Goal: Information Seeking & Learning: Learn about a topic

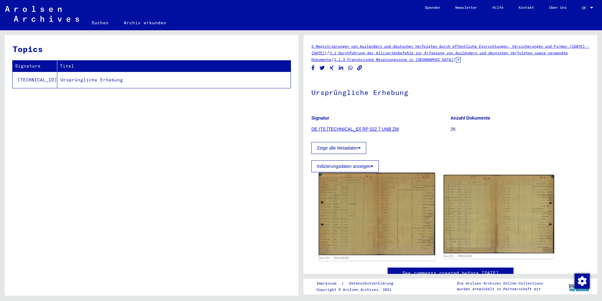
click at [406, 190] on img at bounding box center [377, 214] width 116 height 82
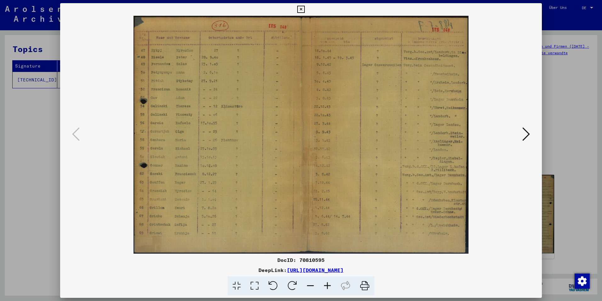
click at [249, 284] on icon at bounding box center [255, 285] width 18 height 19
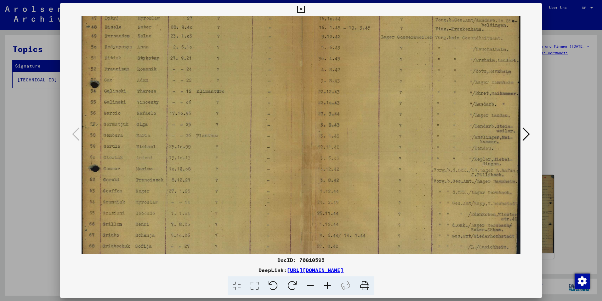
drag, startPoint x: 374, startPoint y: 198, endPoint x: 375, endPoint y: 155, distance: 43.5
click at [375, 155] on img at bounding box center [301, 128] width 439 height 311
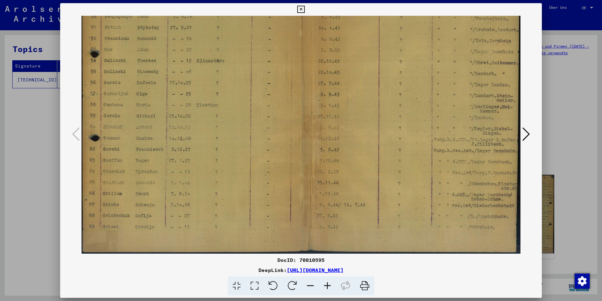
drag, startPoint x: 379, startPoint y: 199, endPoint x: 385, endPoint y: 125, distance: 73.9
click at [385, 125] on img at bounding box center [301, 97] width 439 height 311
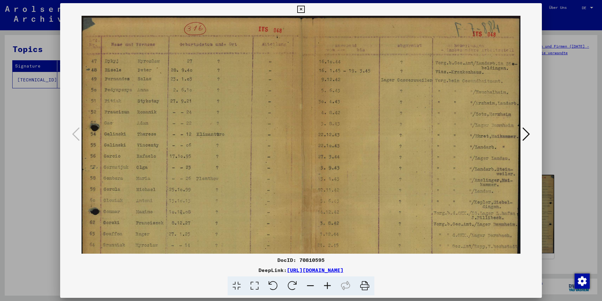
drag, startPoint x: 403, startPoint y: 223, endPoint x: 404, endPoint y: 249, distance: 26.2
click at [404, 249] on img at bounding box center [301, 171] width 439 height 311
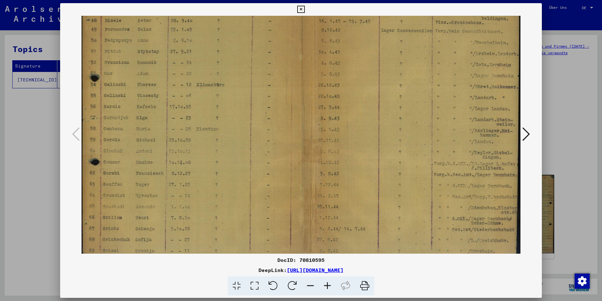
scroll to position [55, 0]
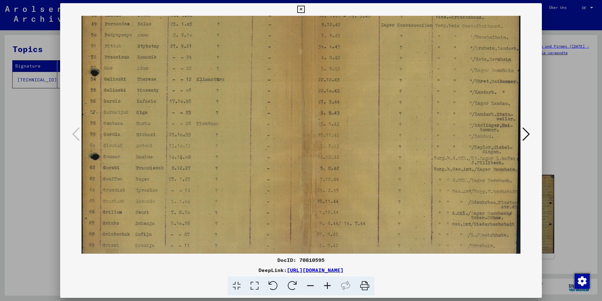
drag, startPoint x: 511, startPoint y: 196, endPoint x: 502, endPoint y: 141, distance: 55.5
click at [502, 141] on img at bounding box center [301, 116] width 439 height 311
drag, startPoint x: 395, startPoint y: 121, endPoint x: 398, endPoint y: 246, distance: 125.1
click at [398, 246] on img at bounding box center [301, 116] width 439 height 311
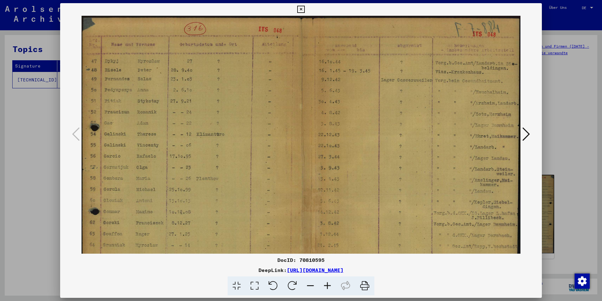
scroll to position [73, 0]
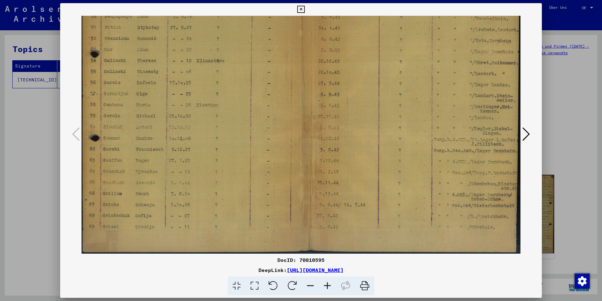
drag, startPoint x: 348, startPoint y: 128, endPoint x: 355, endPoint y: 80, distance: 49.0
click at [355, 80] on img at bounding box center [301, 97] width 439 height 311
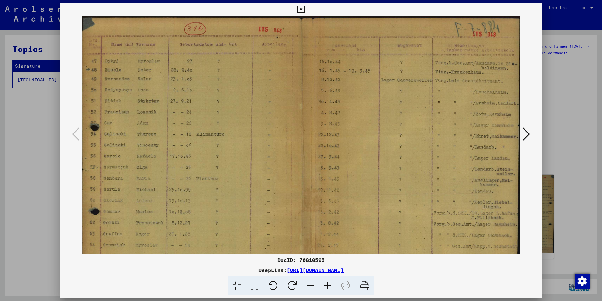
drag, startPoint x: 356, startPoint y: 183, endPoint x: 356, endPoint y: 202, distance: 19.2
click at [356, 202] on img at bounding box center [301, 171] width 439 height 311
click at [293, 268] on link "[URL][DOMAIN_NAME]" at bounding box center [315, 269] width 57 height 6
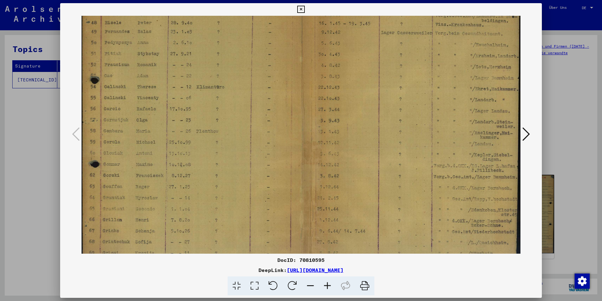
scroll to position [73, 0]
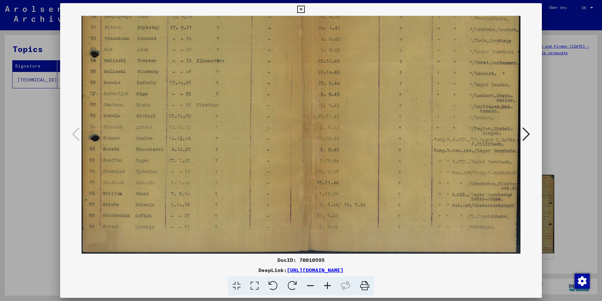
drag, startPoint x: 472, startPoint y: 197, endPoint x: 478, endPoint y: 90, distance: 106.3
click at [478, 90] on img at bounding box center [301, 97] width 439 height 311
click at [344, 268] on link "[URL][DOMAIN_NAME]" at bounding box center [315, 269] width 57 height 6
click at [530, 132] on icon at bounding box center [527, 133] width 8 height 15
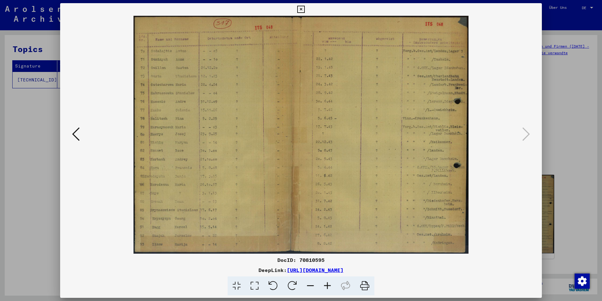
scroll to position [0, 0]
click at [258, 285] on icon at bounding box center [255, 285] width 18 height 19
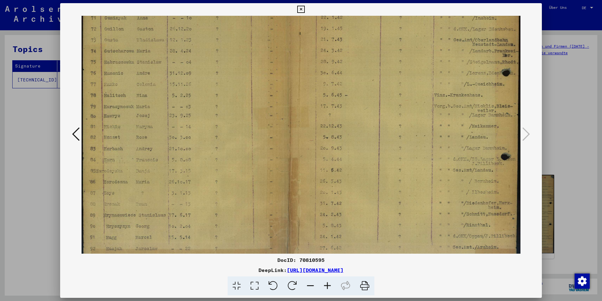
scroll to position [58, 0]
drag, startPoint x: 502, startPoint y: 151, endPoint x: 493, endPoint y: 93, distance: 58.7
click at [493, 93] on img at bounding box center [301, 113] width 439 height 311
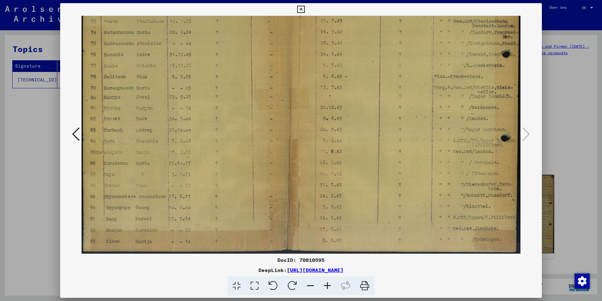
drag, startPoint x: 460, startPoint y: 201, endPoint x: 456, endPoint y: 145, distance: 55.9
click at [456, 145] on img at bounding box center [301, 97] width 439 height 311
click at [572, 78] on div at bounding box center [301, 150] width 602 height 301
